Goal: Information Seeking & Learning: Learn about a topic

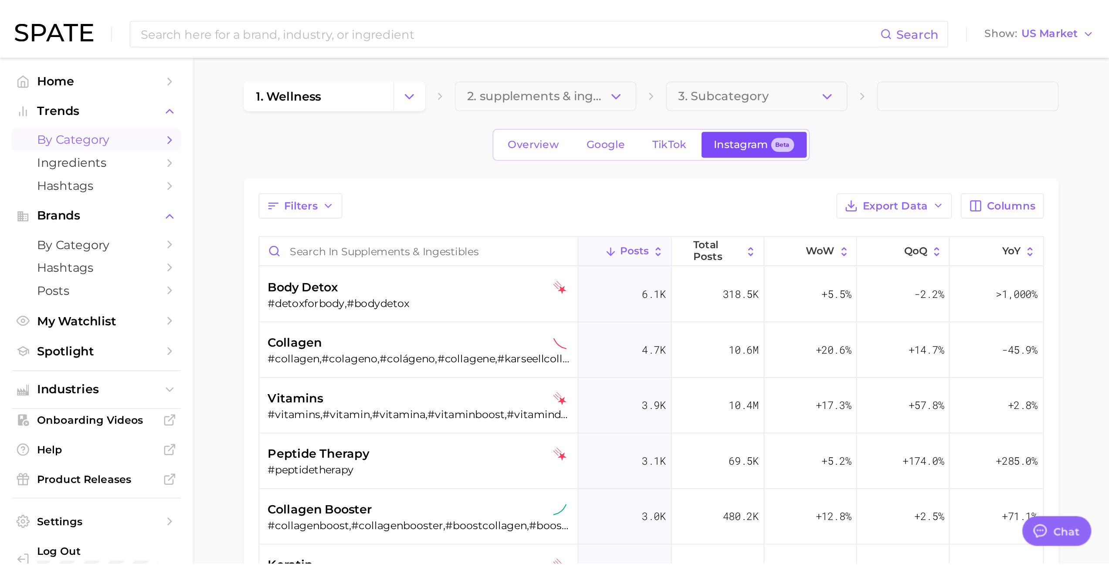
scroll to position [72, 0]
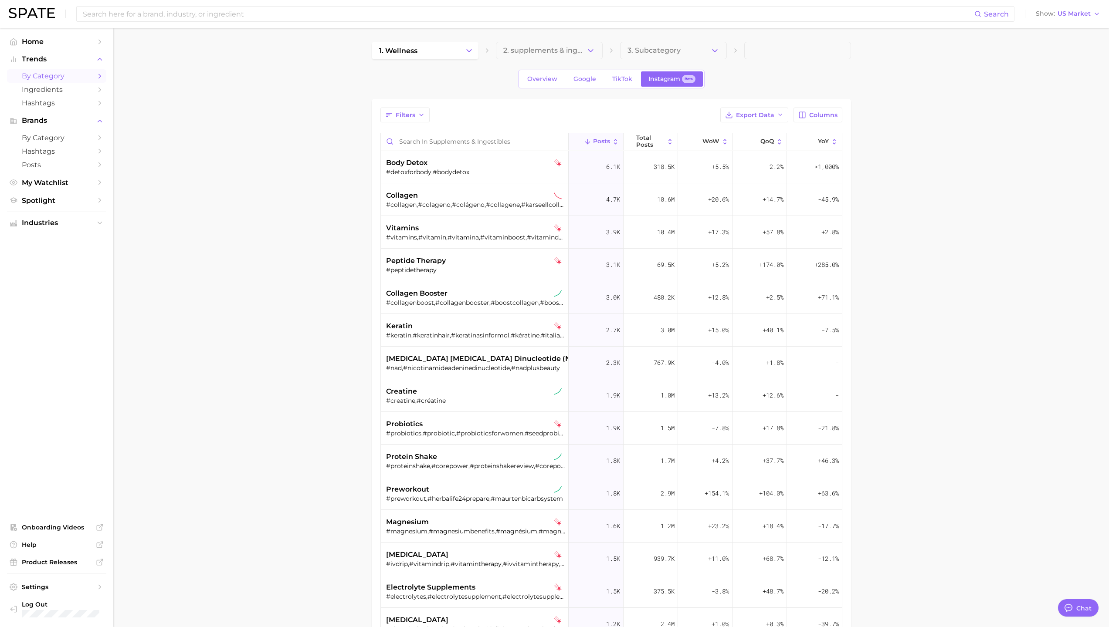
type textarea "x"
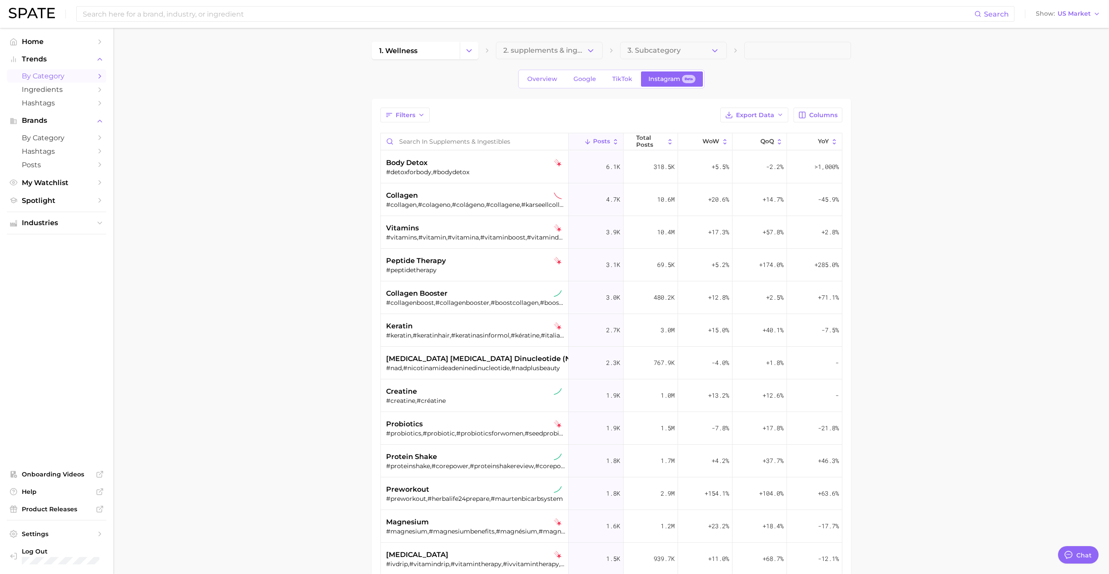
click at [40, 74] on span "by Category" at bounding box center [57, 76] width 70 height 8
click at [57, 77] on span "by Category" at bounding box center [57, 76] width 70 height 8
click at [62, 78] on span "by Category" at bounding box center [57, 76] width 70 height 8
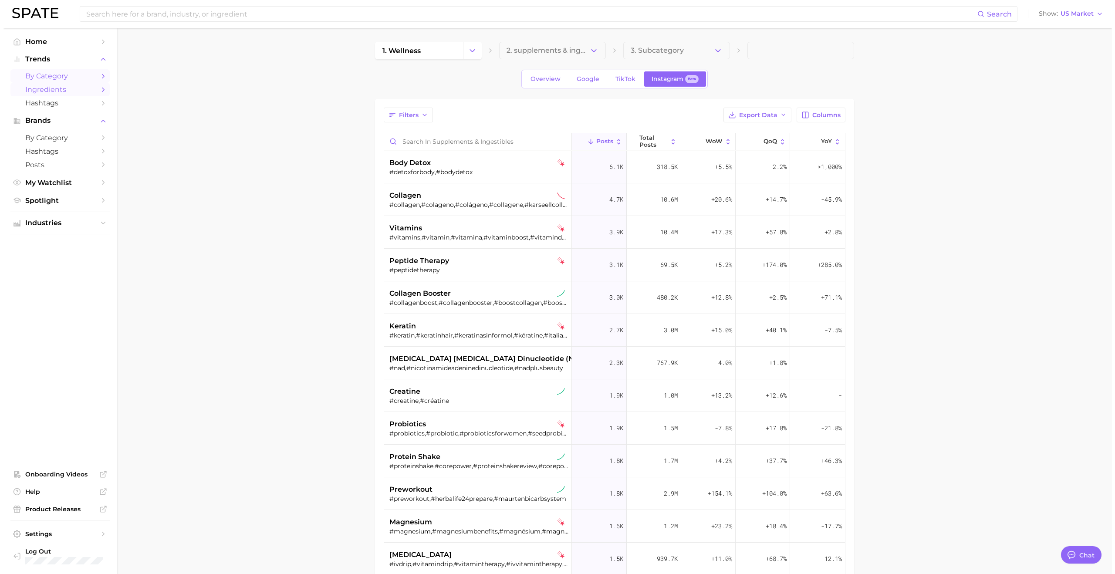
scroll to position [72, 0]
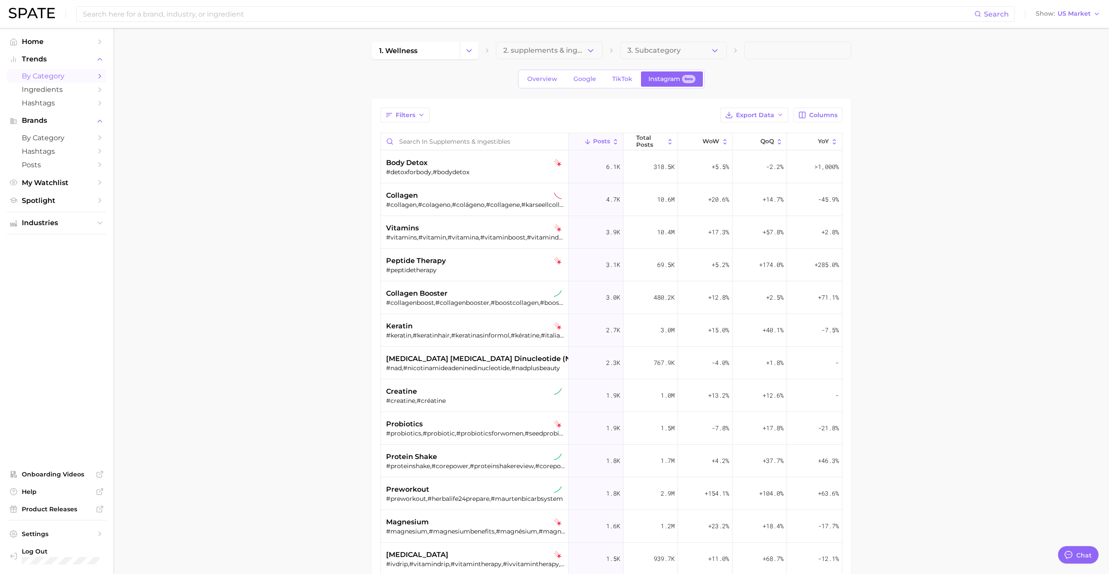
click at [94, 77] on link "by Category" at bounding box center [56, 76] width 99 height 14
click at [468, 56] on button "Change Category" at bounding box center [469, 50] width 19 height 17
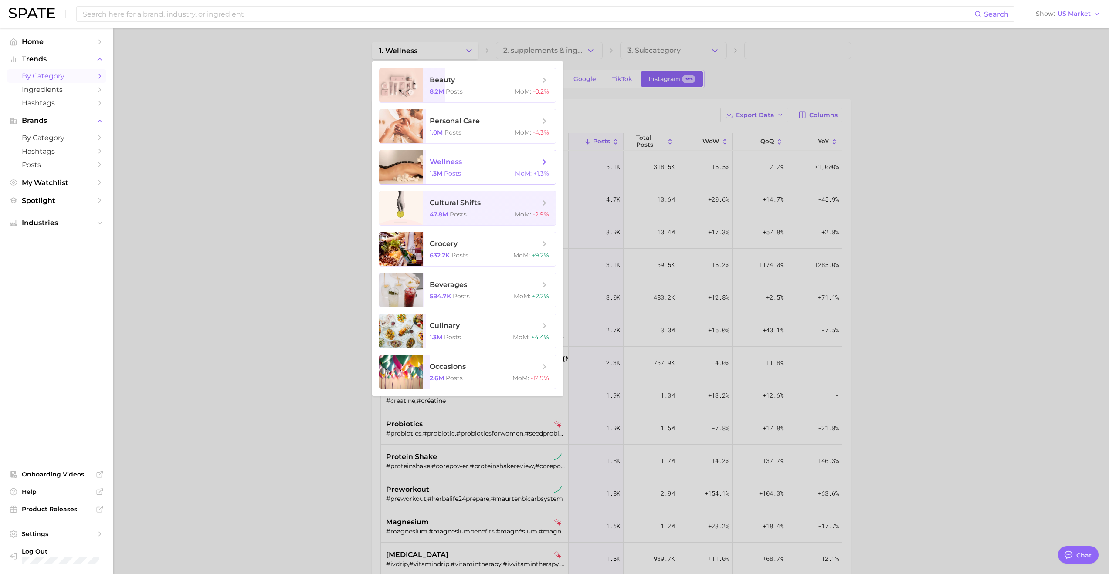
click at [462, 169] on span "wellness 1.3m Posts MoM : +1.3%" at bounding box center [489, 167] width 133 height 34
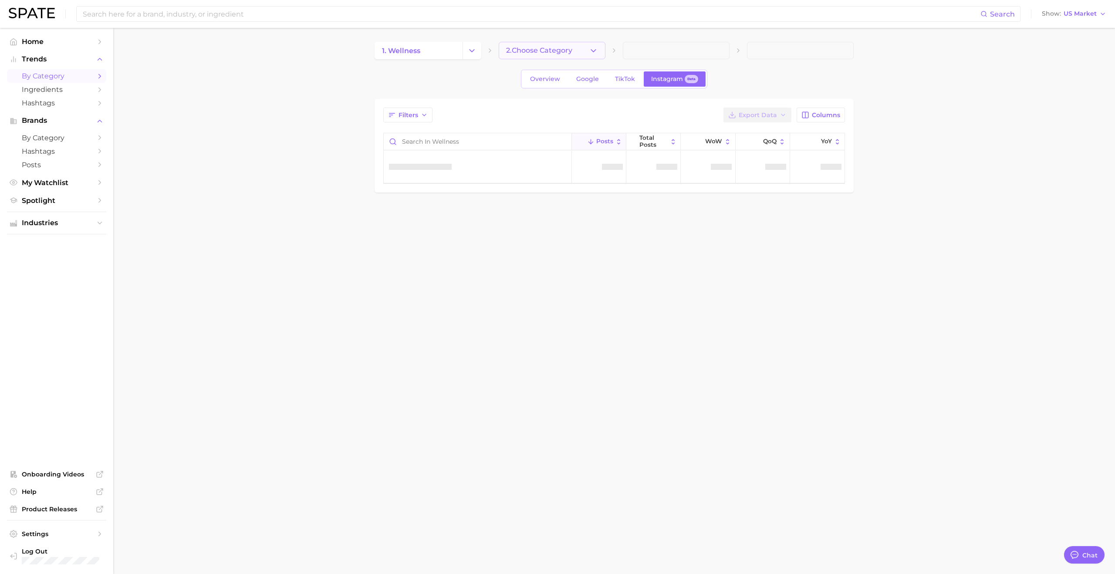
click at [581, 53] on button "2. Choose Category" at bounding box center [552, 50] width 107 height 17
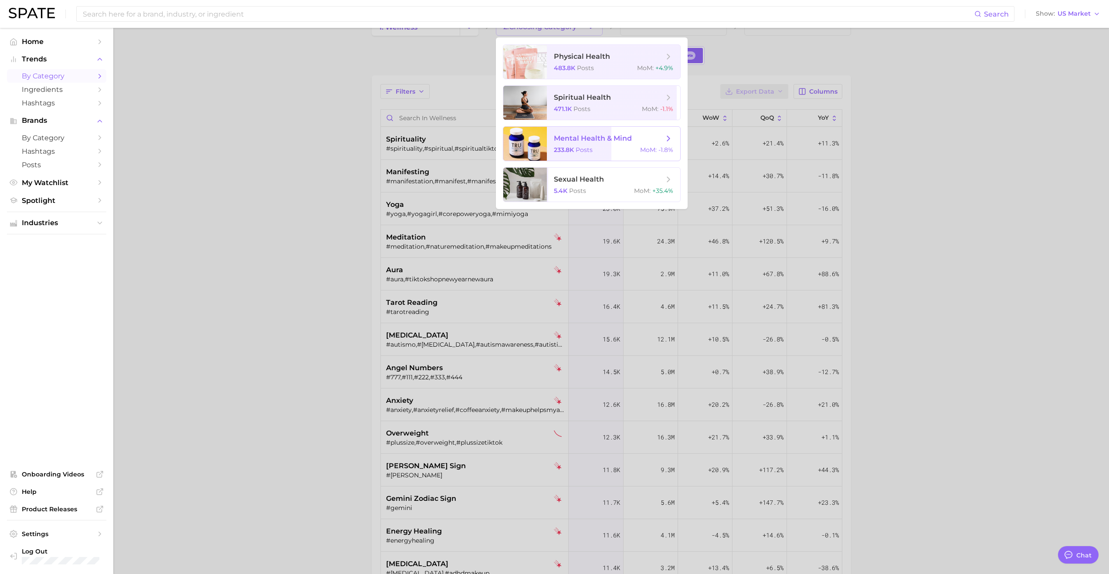
scroll to position [35, 0]
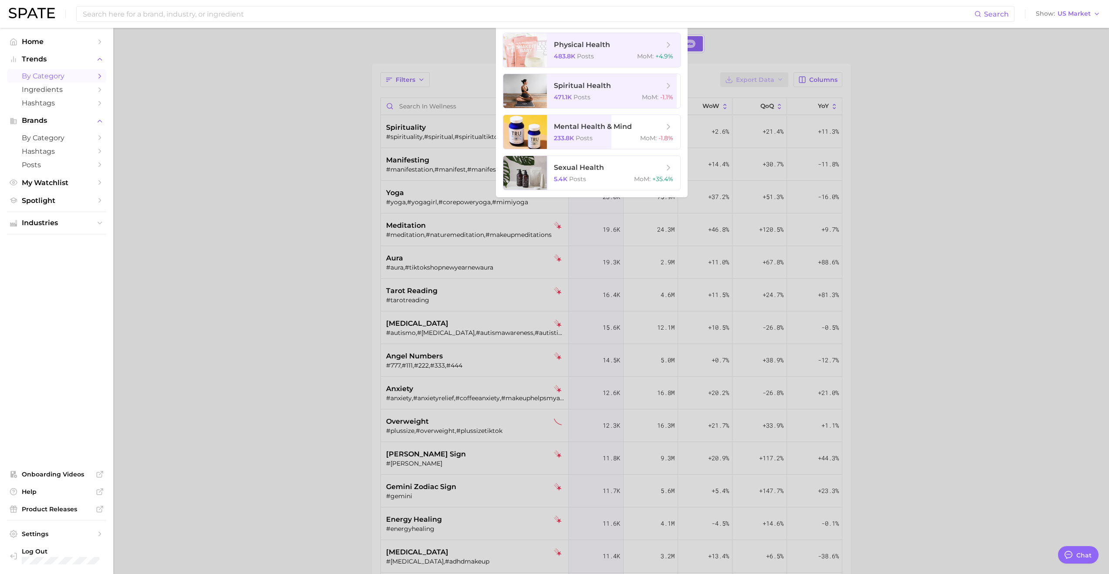
click at [333, 145] on div at bounding box center [554, 287] width 1109 height 574
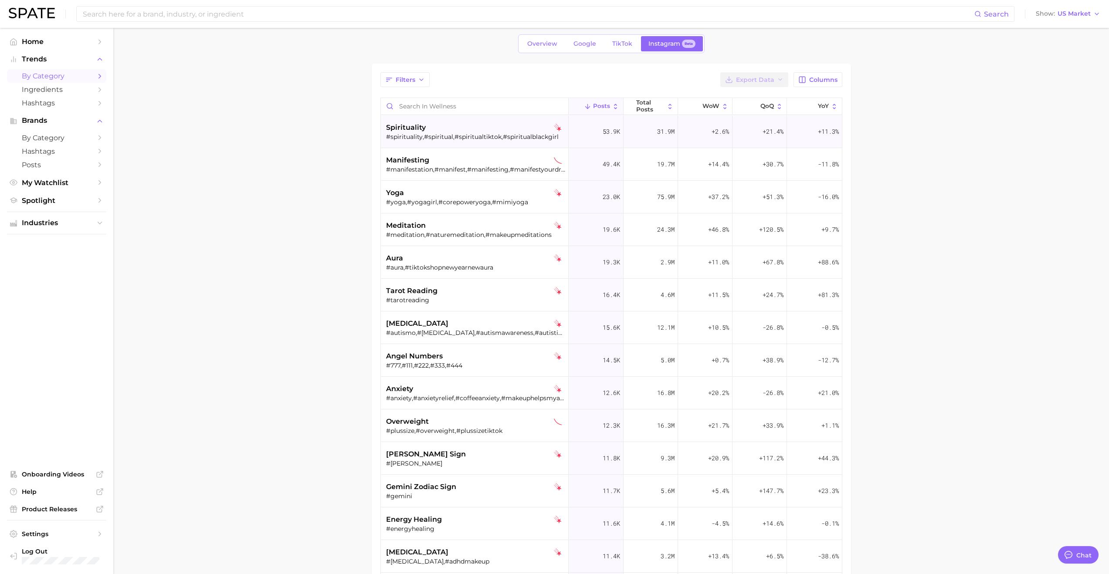
scroll to position [0, 0]
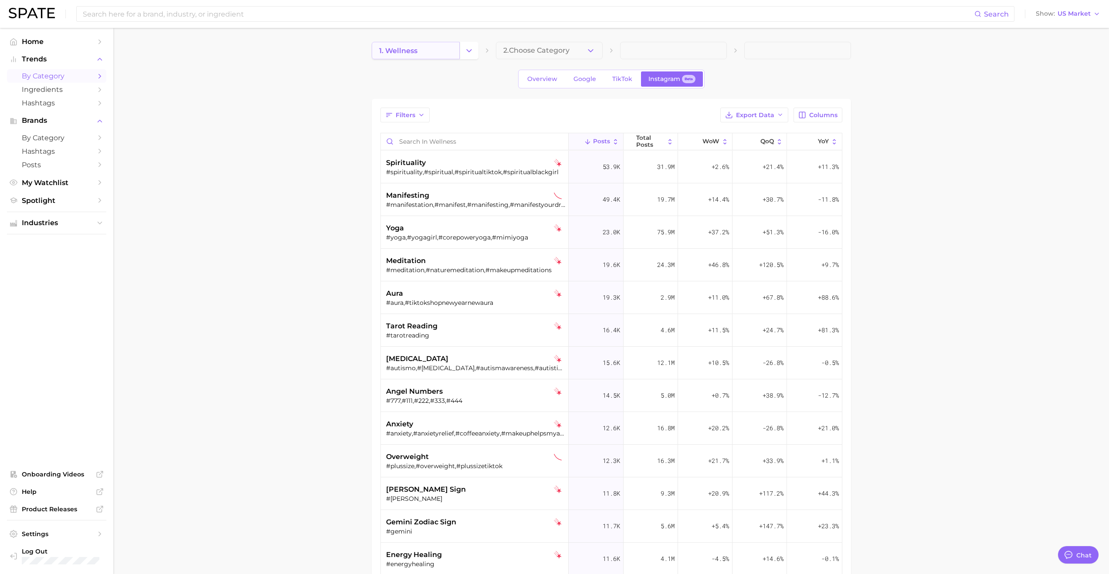
click at [432, 47] on link "1. wellness" at bounding box center [416, 50] width 88 height 17
click at [463, 52] on button "Change Category" at bounding box center [469, 50] width 19 height 17
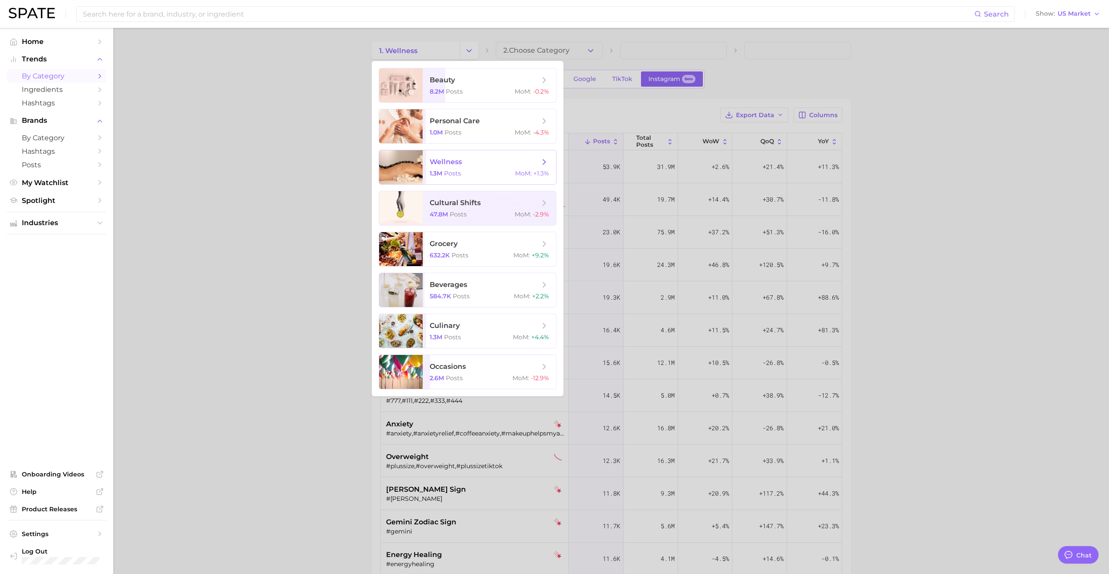
click at [452, 171] on span "Posts" at bounding box center [452, 173] width 17 height 8
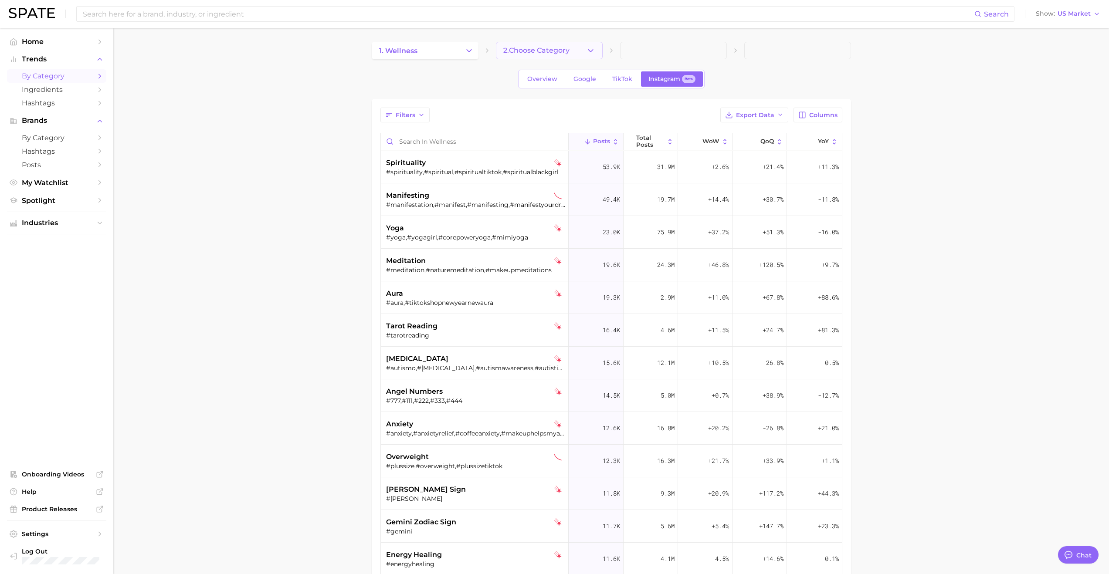
click at [590, 51] on polyline "button" at bounding box center [590, 50] width 5 height 2
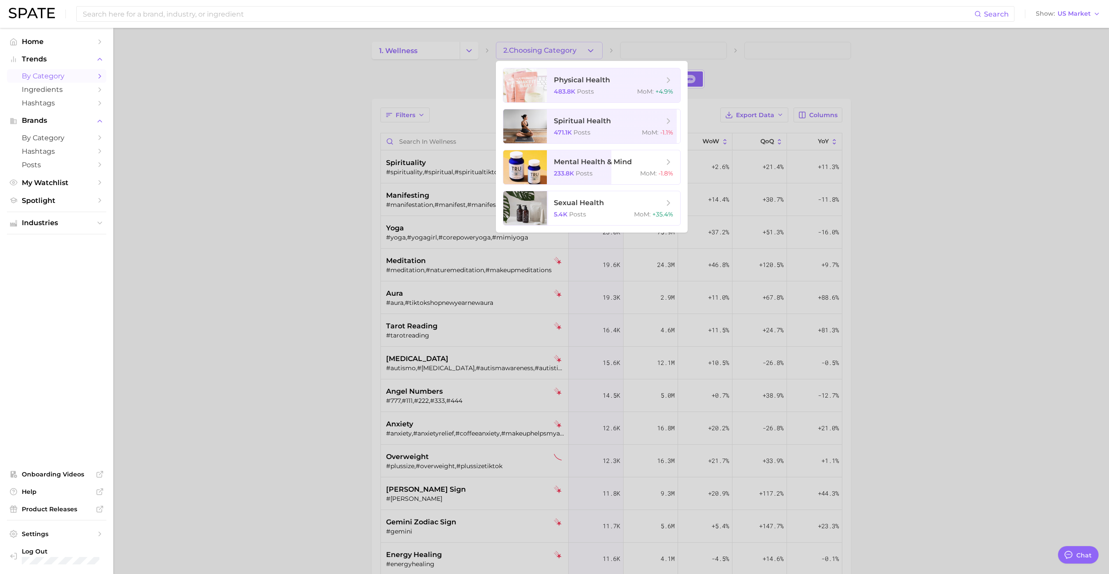
click at [425, 93] on div at bounding box center [554, 287] width 1109 height 574
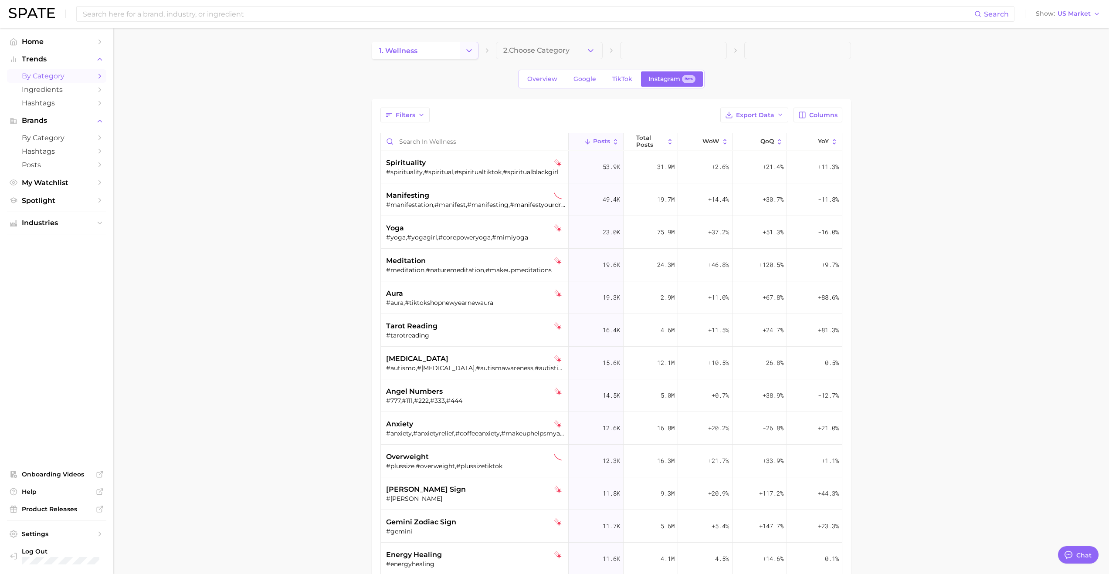
click at [469, 52] on icon "Change Category" at bounding box center [468, 50] width 9 height 9
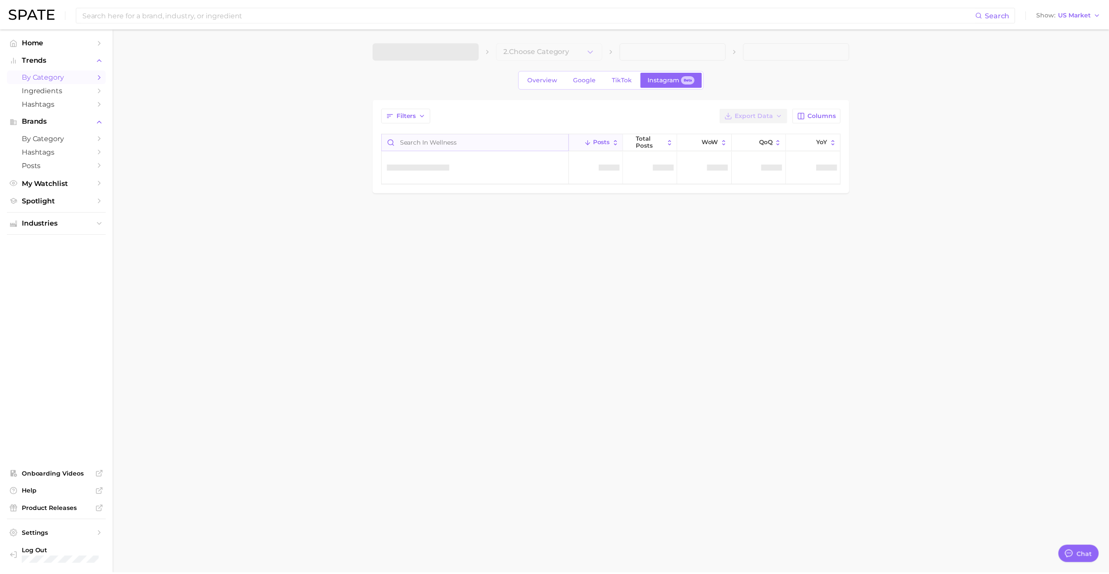
scroll to position [72, 0]
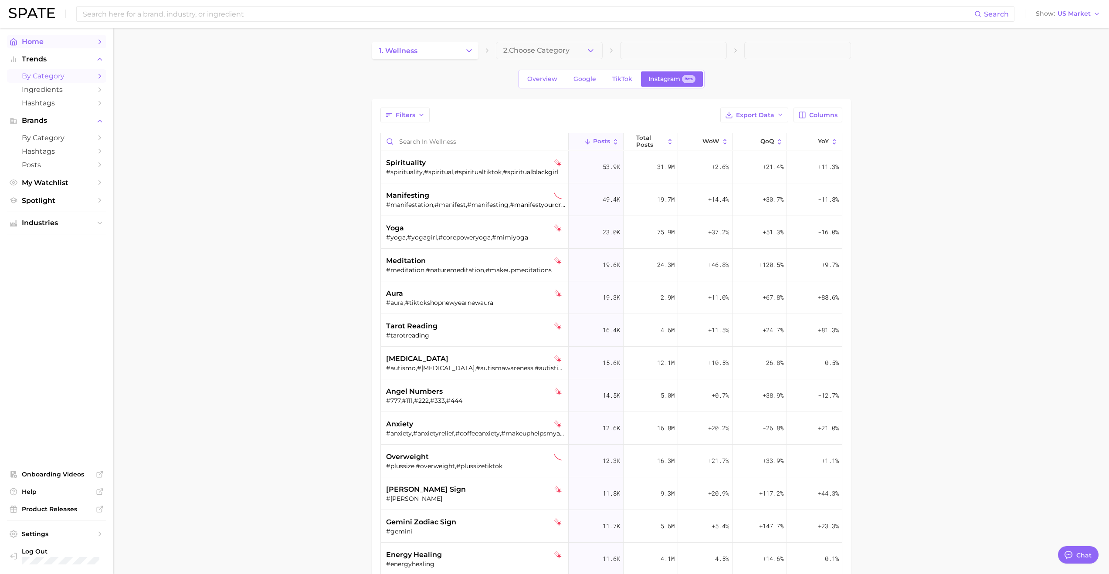
click at [37, 44] on span "Home" at bounding box center [57, 41] width 70 height 8
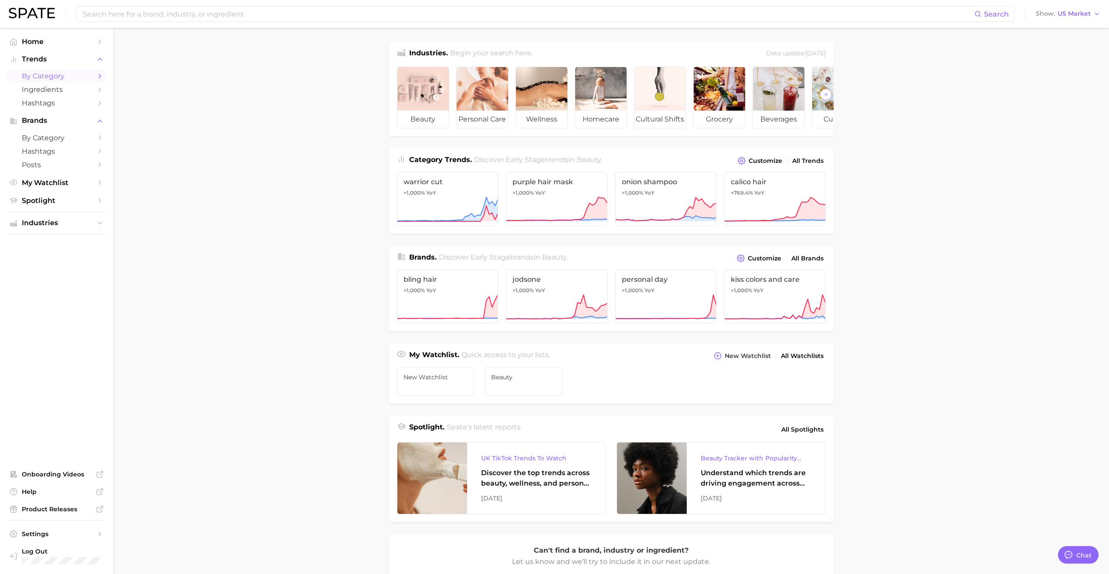
click at [37, 72] on span "by Category" at bounding box center [57, 76] width 70 height 8
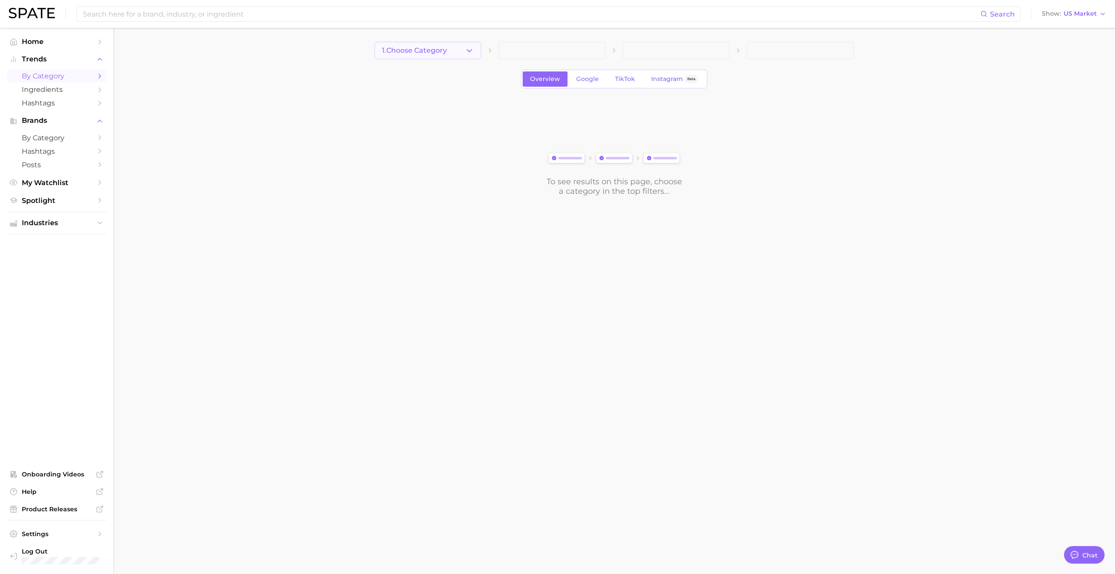
click at [473, 50] on icon "button" at bounding box center [469, 50] width 9 height 9
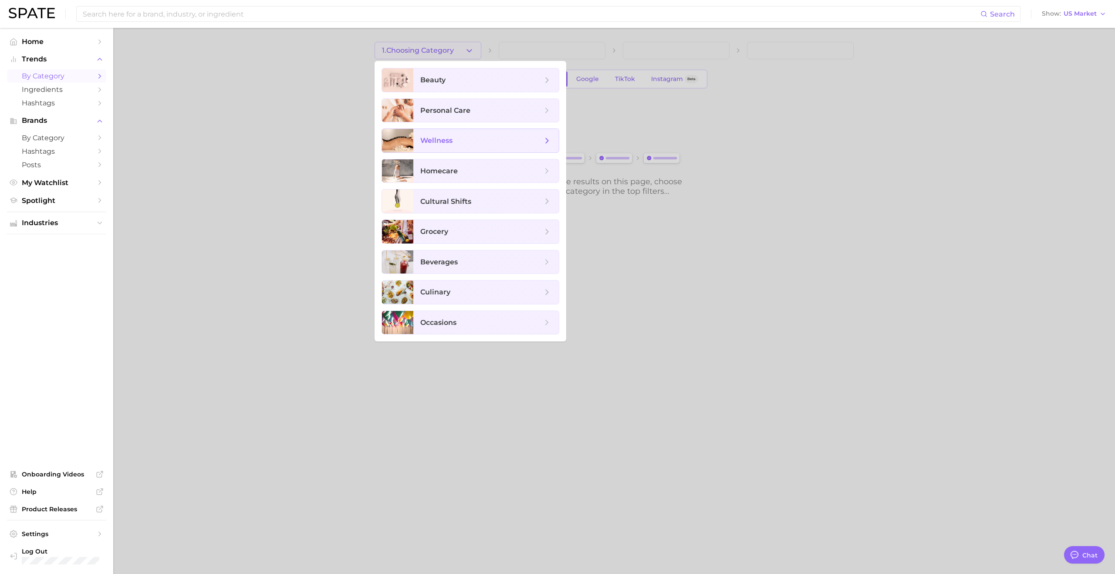
click at [443, 142] on span "wellness" at bounding box center [436, 140] width 32 height 8
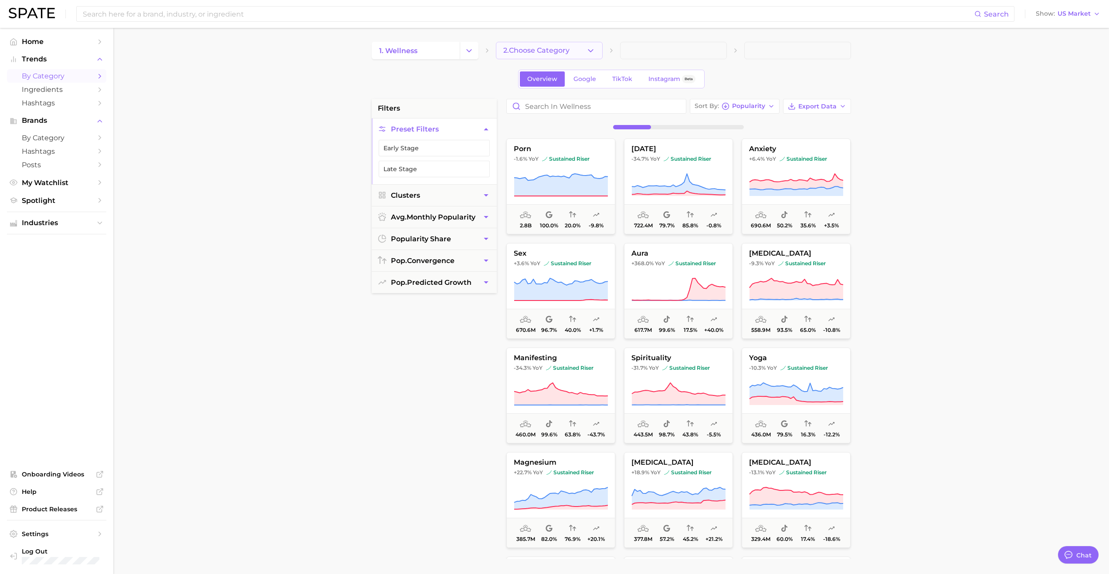
click at [588, 51] on icon "button" at bounding box center [590, 50] width 9 height 9
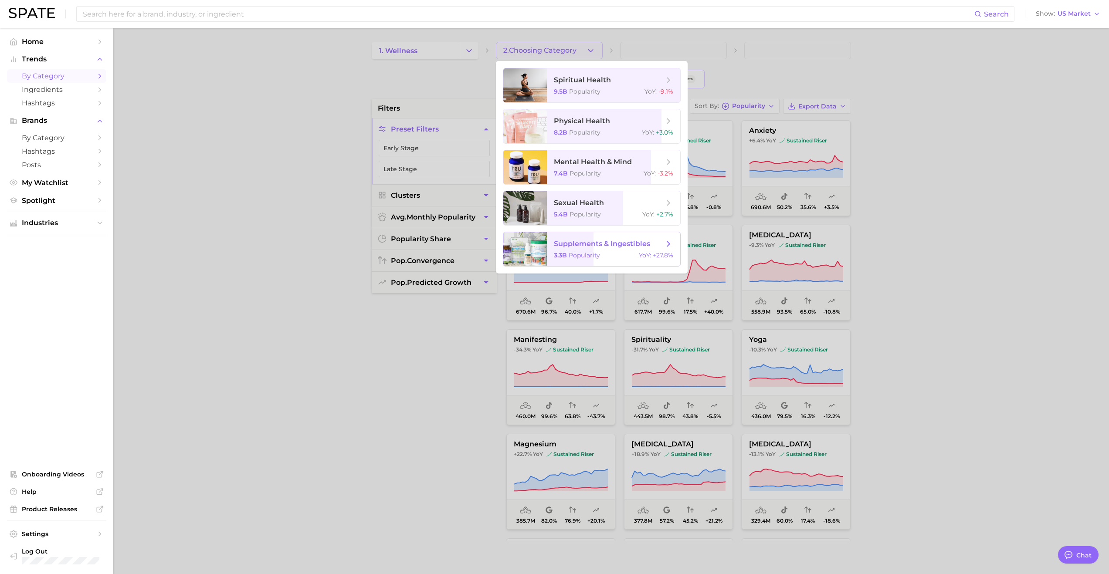
click at [581, 246] on span "supplements & ingestibles" at bounding box center [602, 244] width 96 height 8
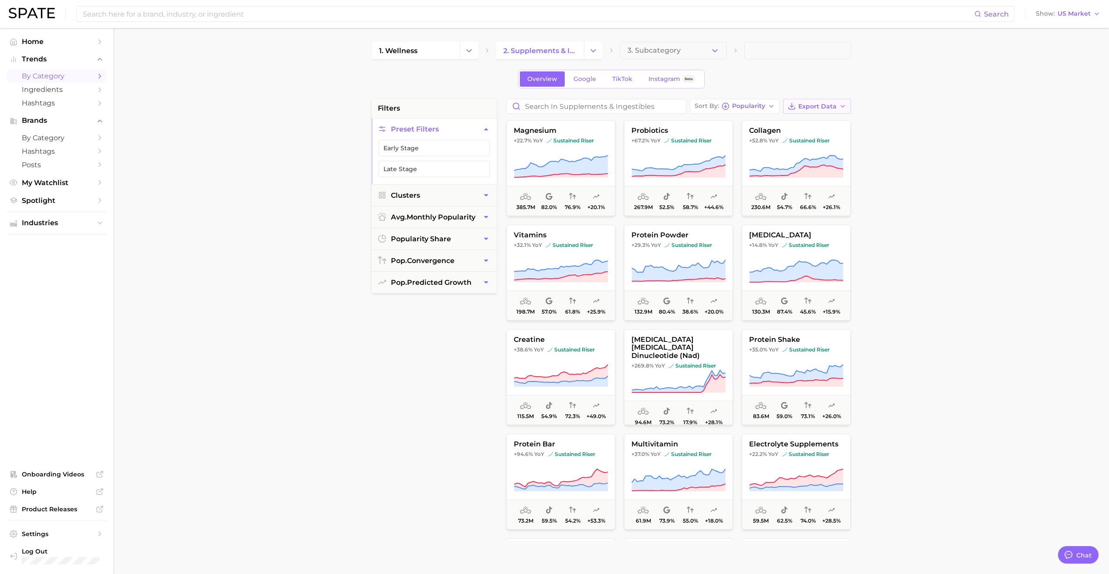
click at [812, 105] on span "Export Data" at bounding box center [817, 106] width 38 height 7
click at [803, 135] on span "Time Series CSV" at bounding box center [795, 138] width 51 height 7
click at [579, 84] on link "Google" at bounding box center [584, 78] width 37 height 15
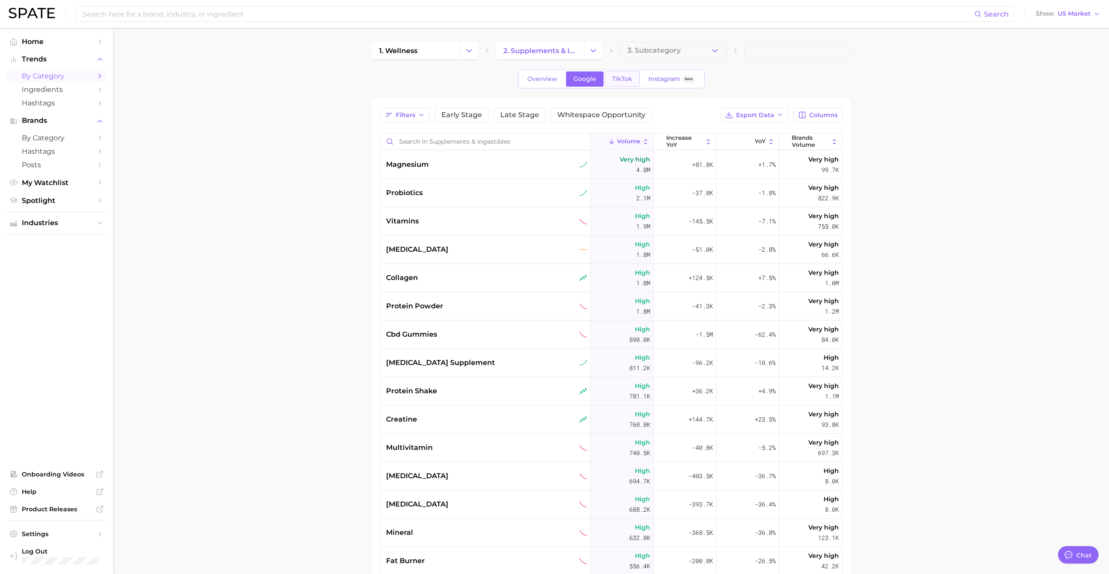
click at [628, 82] on span "TikTok" at bounding box center [622, 78] width 20 height 7
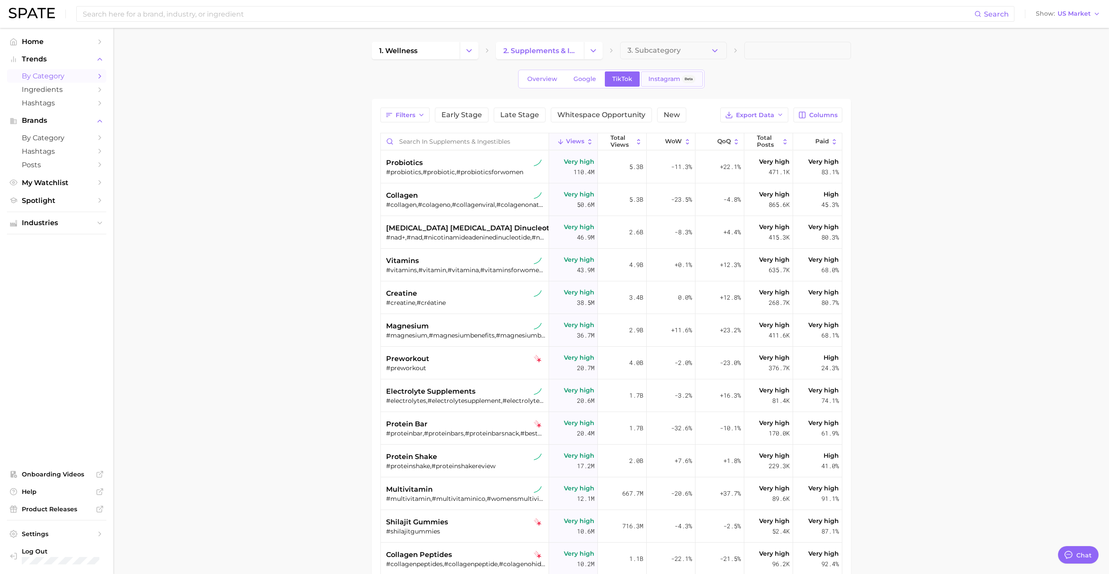
click at [670, 78] on span "Instagram" at bounding box center [664, 78] width 32 height 7
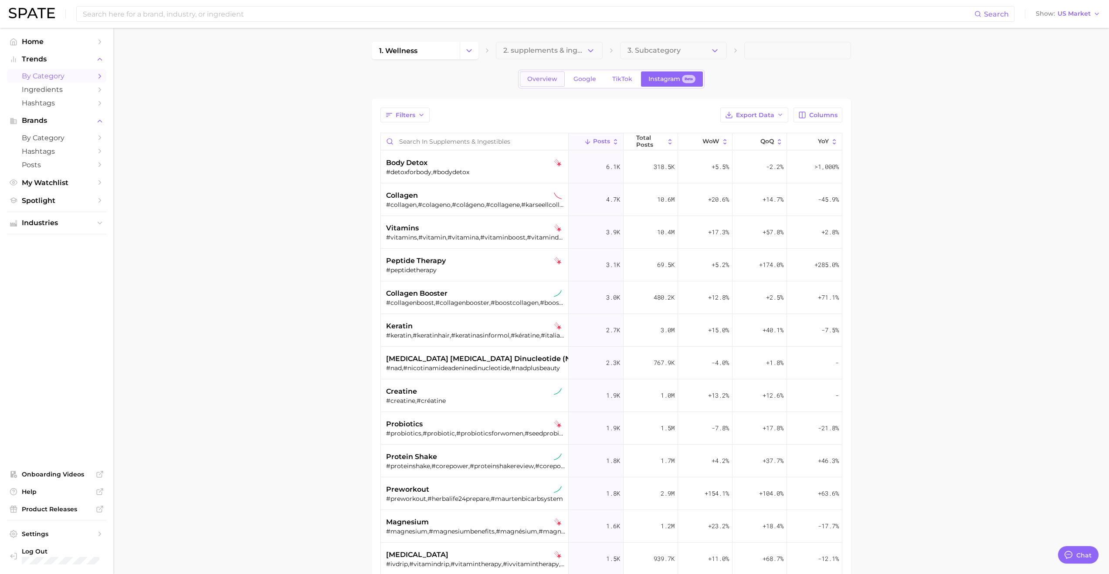
click at [540, 81] on span "Overview" at bounding box center [542, 78] width 30 height 7
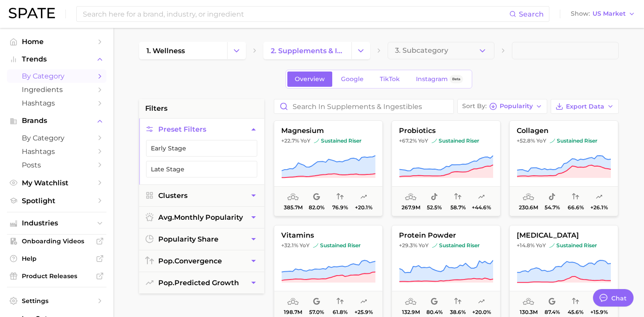
type textarea "x"
